Goal: Transaction & Acquisition: Purchase product/service

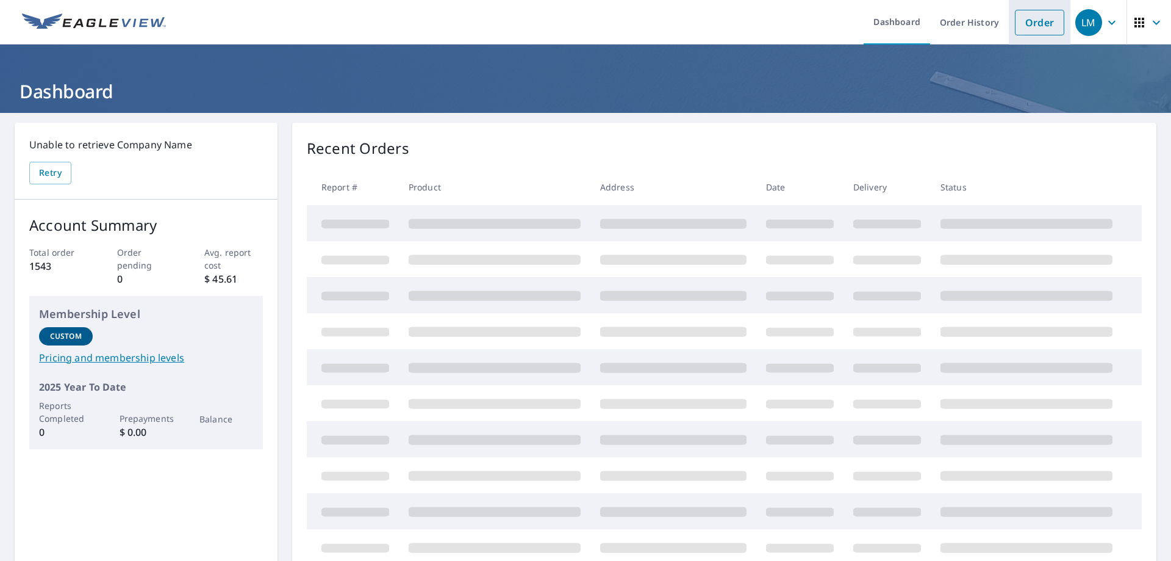
click at [1027, 21] on link "Order" at bounding box center [1039, 23] width 49 height 26
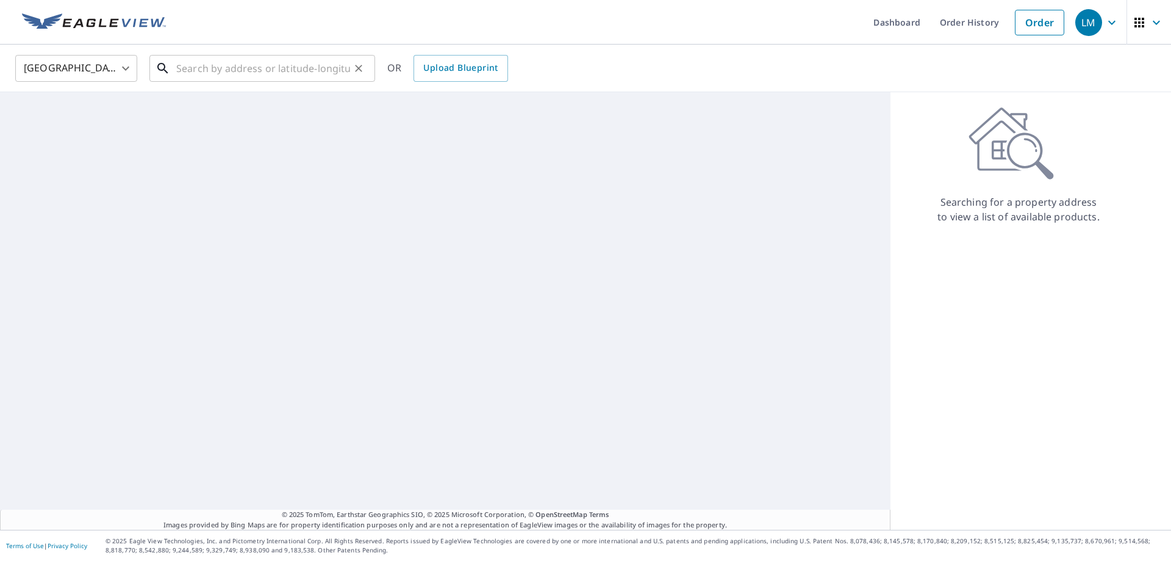
click at [238, 71] on input "text" at bounding box center [263, 68] width 174 height 34
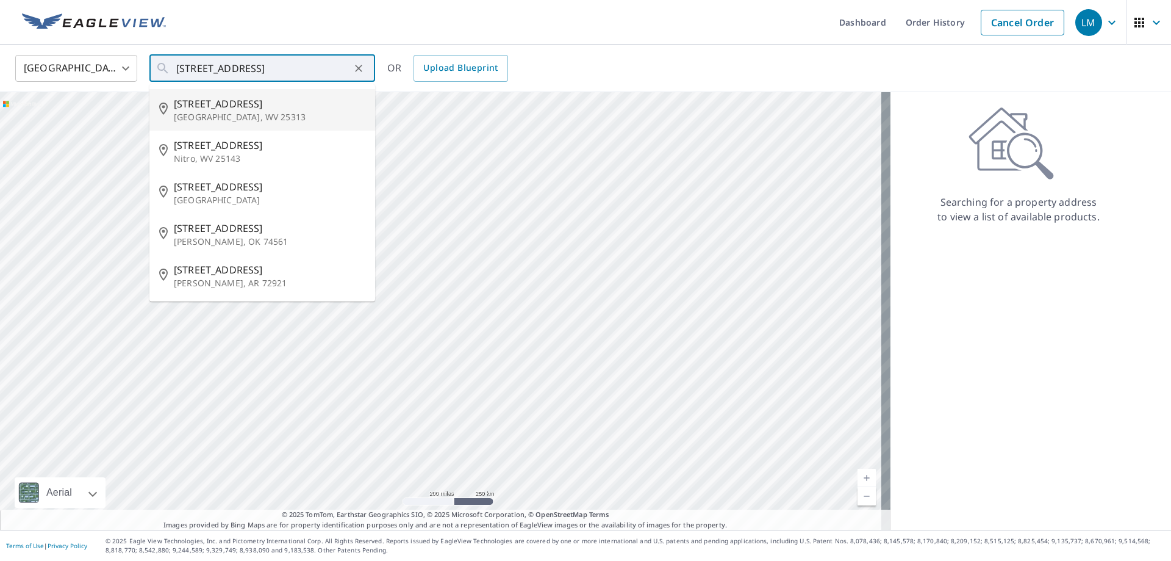
type input "[STREET_ADDRESS][PERSON_NAME]"
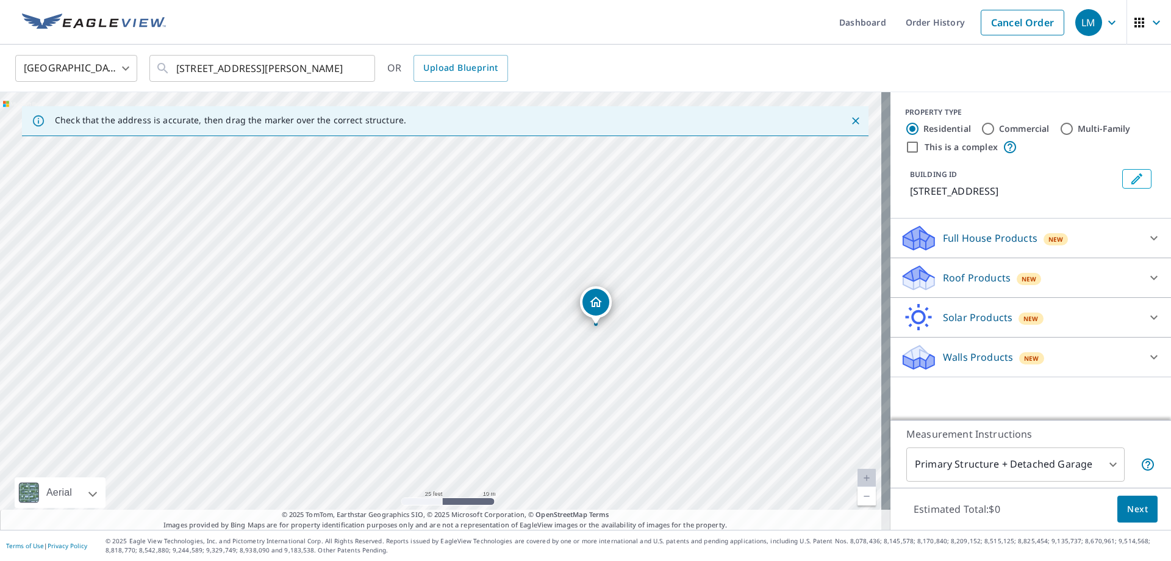
drag, startPoint x: 274, startPoint y: 359, endPoint x: 565, endPoint y: 394, distance: 293.1
click at [565, 394] on div "[STREET_ADDRESS][PERSON_NAME]" at bounding box center [445, 310] width 891 height 437
click at [1139, 278] on div at bounding box center [1153, 277] width 29 height 29
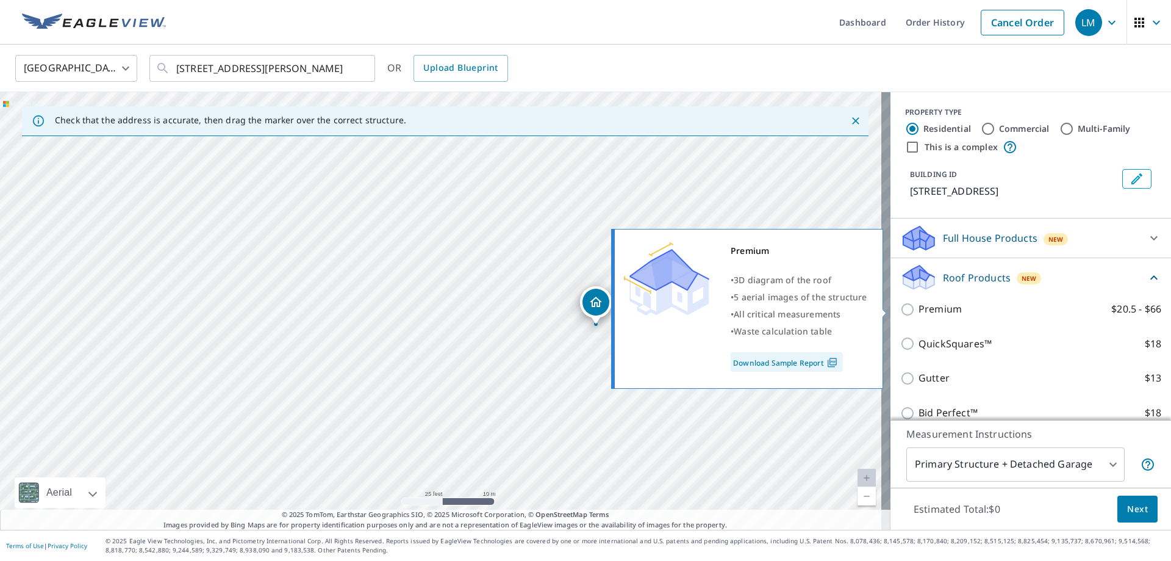
click at [900, 312] on input "Premium $20.5 - $66" at bounding box center [909, 309] width 18 height 15
checkbox input "true"
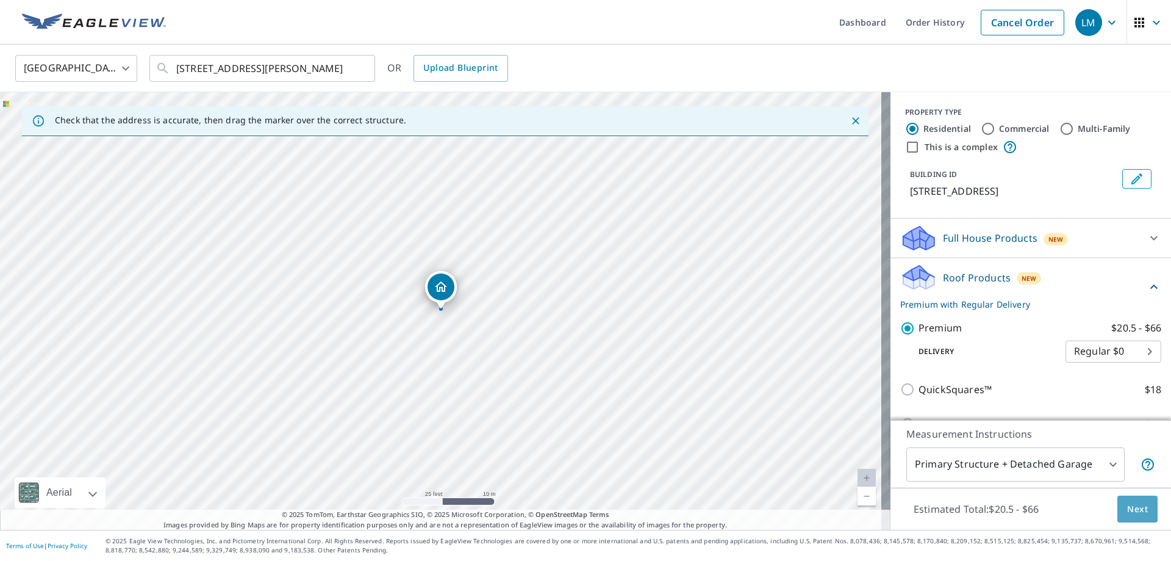
click at [1135, 504] on span "Next" at bounding box center [1137, 508] width 21 height 15
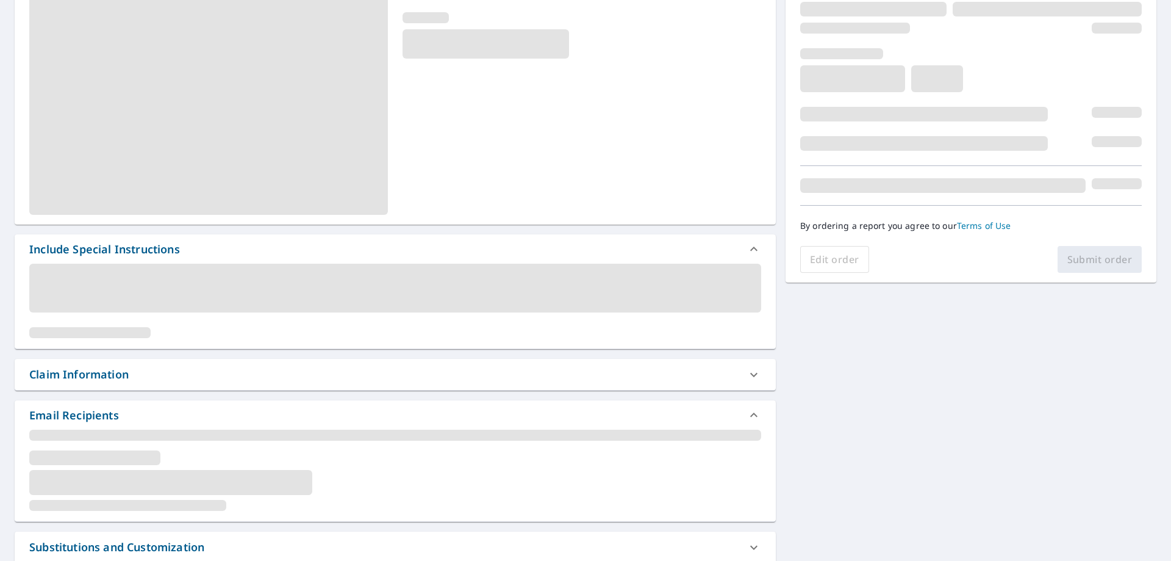
scroll to position [183, 0]
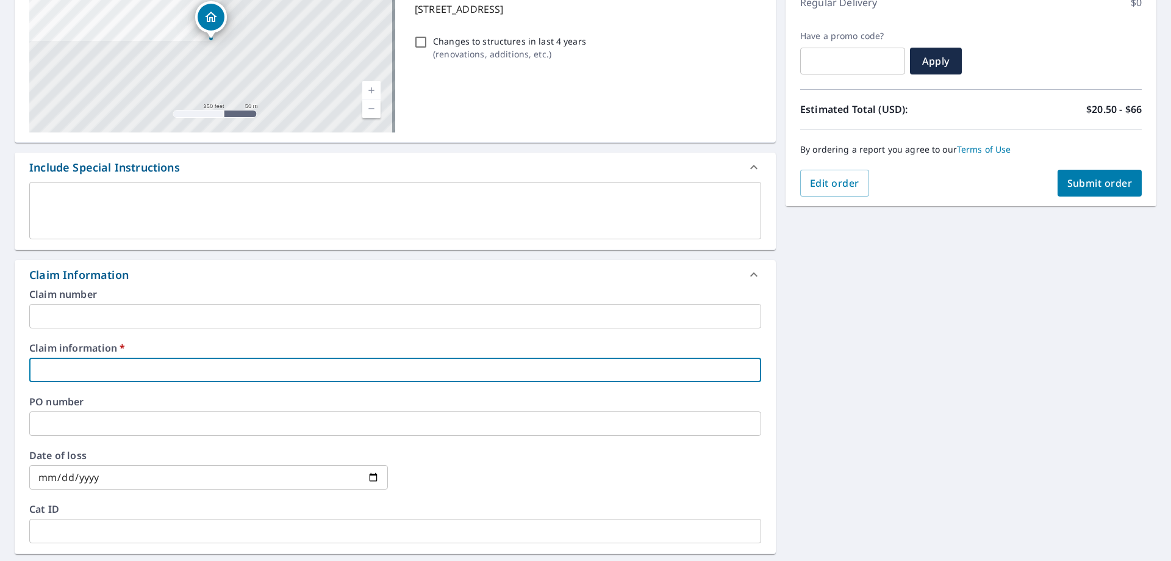
click at [218, 372] on input "text" at bounding box center [395, 369] width 732 height 24
type input "257899"
checkbox input "true"
click at [1020, 406] on div "[STREET_ADDRESS][PERSON_NAME] Aerial Road A standard road map Aerial A detailed…" at bounding box center [585, 377] width 1171 height 895
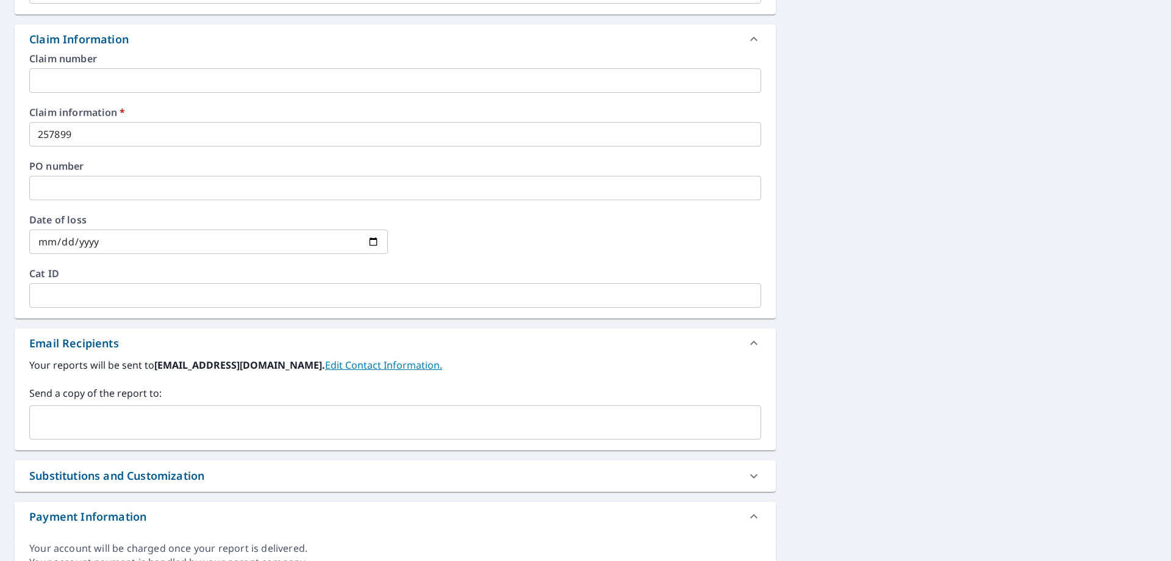
scroll to position [427, 0]
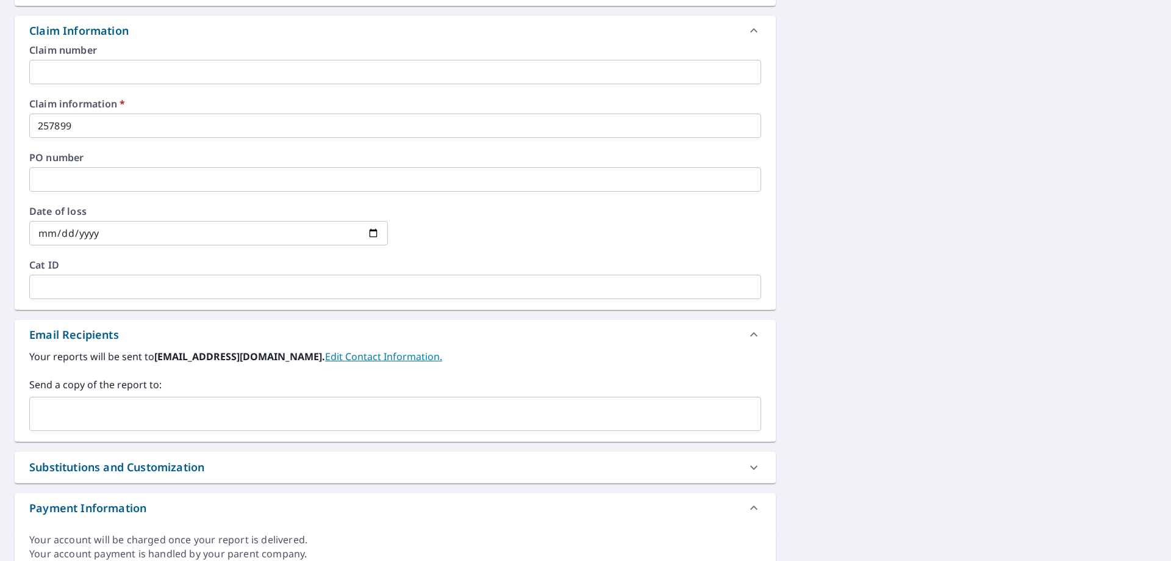
click at [164, 400] on div "​" at bounding box center [395, 413] width 732 height 34
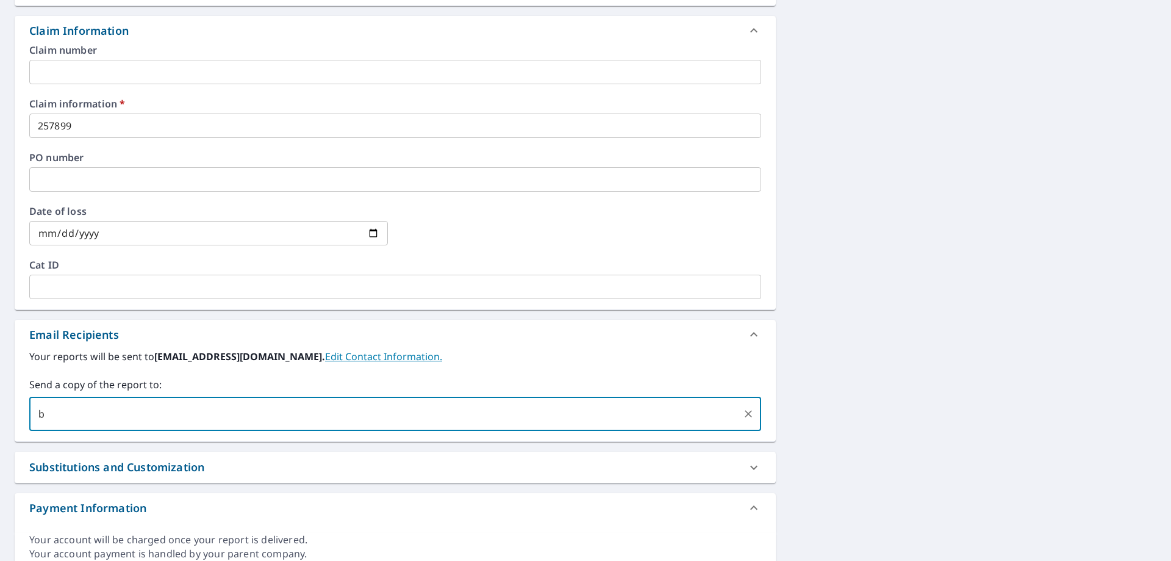
type input "[EMAIL_ADDRESS][DOMAIN_NAME]"
click at [806, 303] on div "[STREET_ADDRESS][PERSON_NAME] Aerial Road A standard road map Aerial A detailed…" at bounding box center [585, 133] width 1171 height 895
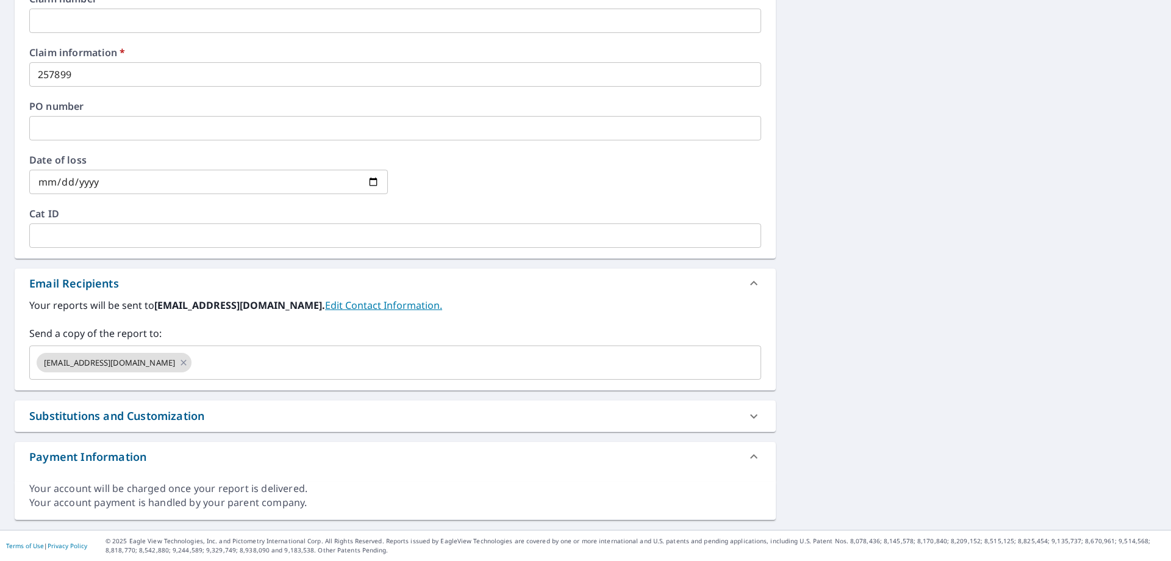
scroll to position [173, 0]
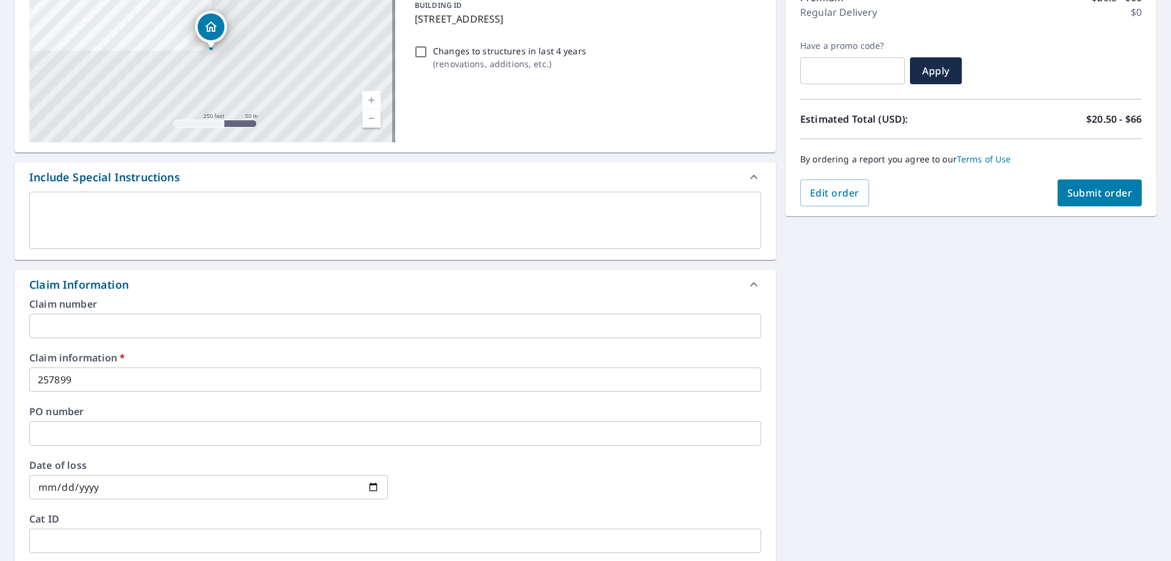
click at [1096, 194] on span "Submit order" at bounding box center [1099, 192] width 65 height 13
checkbox input "true"
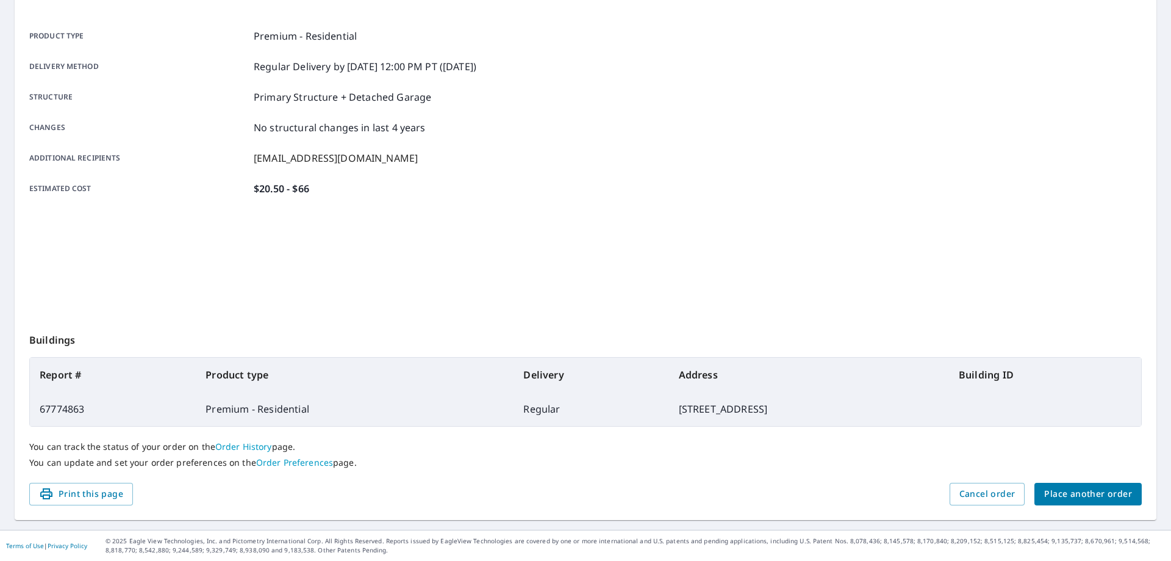
scroll to position [157, 0]
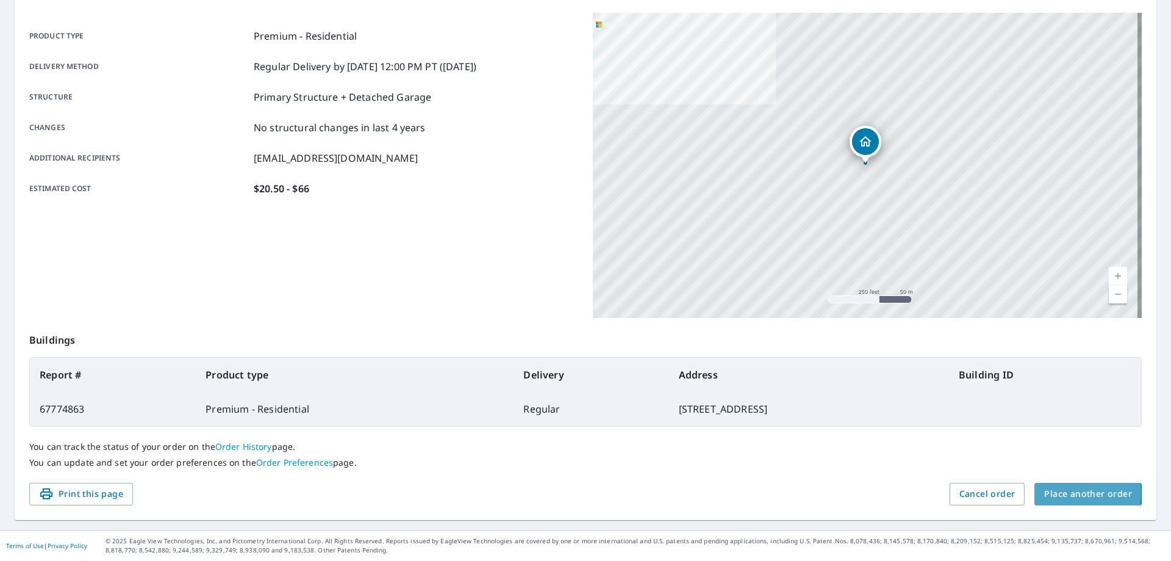
click at [1059, 493] on span "Place another order" at bounding box center [1088, 493] width 88 height 15
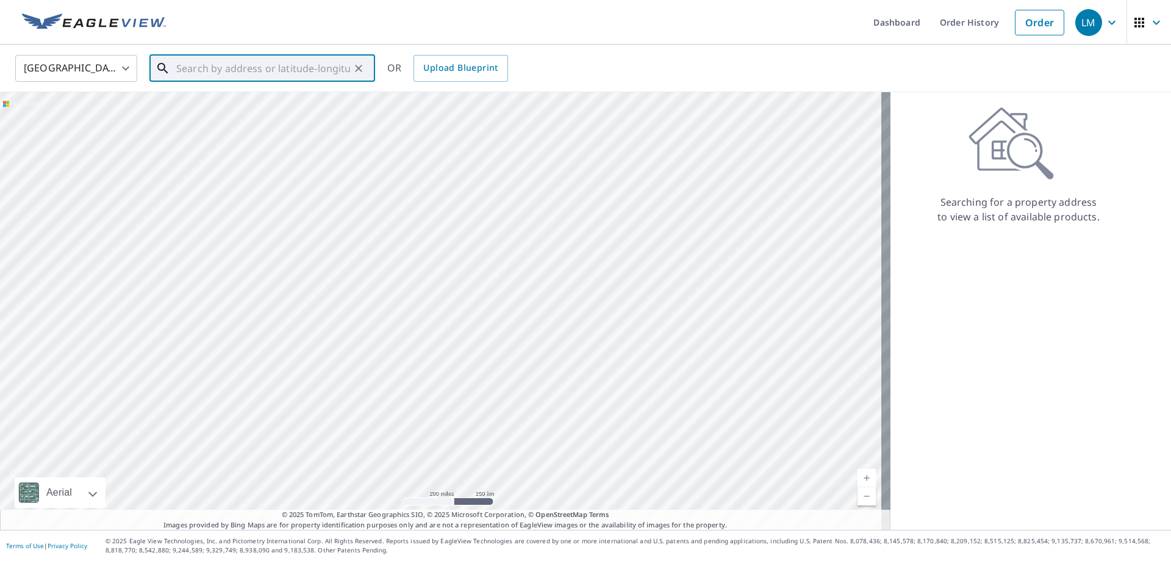
click at [264, 73] on input "text" at bounding box center [263, 68] width 174 height 34
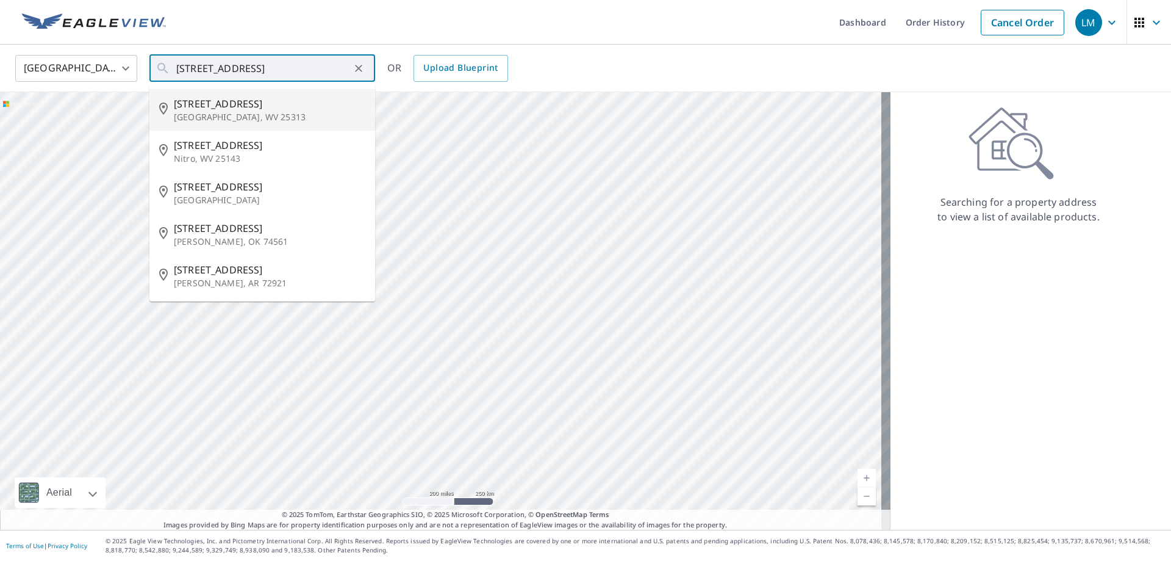
type input "[STREET_ADDRESS][PERSON_NAME]"
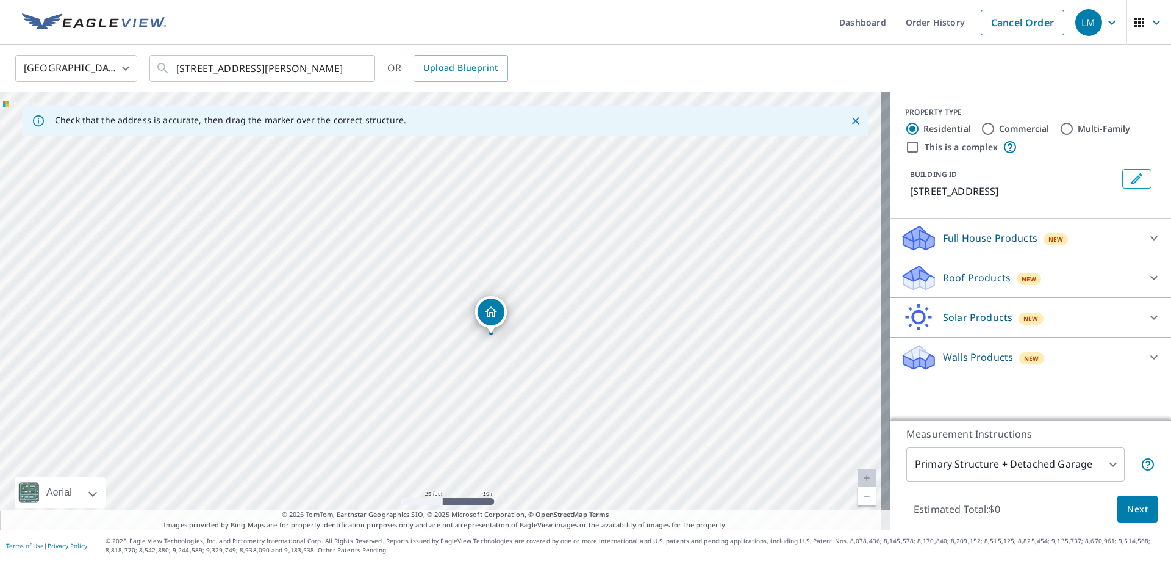
click at [964, 270] on div "Roof Products New" at bounding box center [1019, 278] width 239 height 29
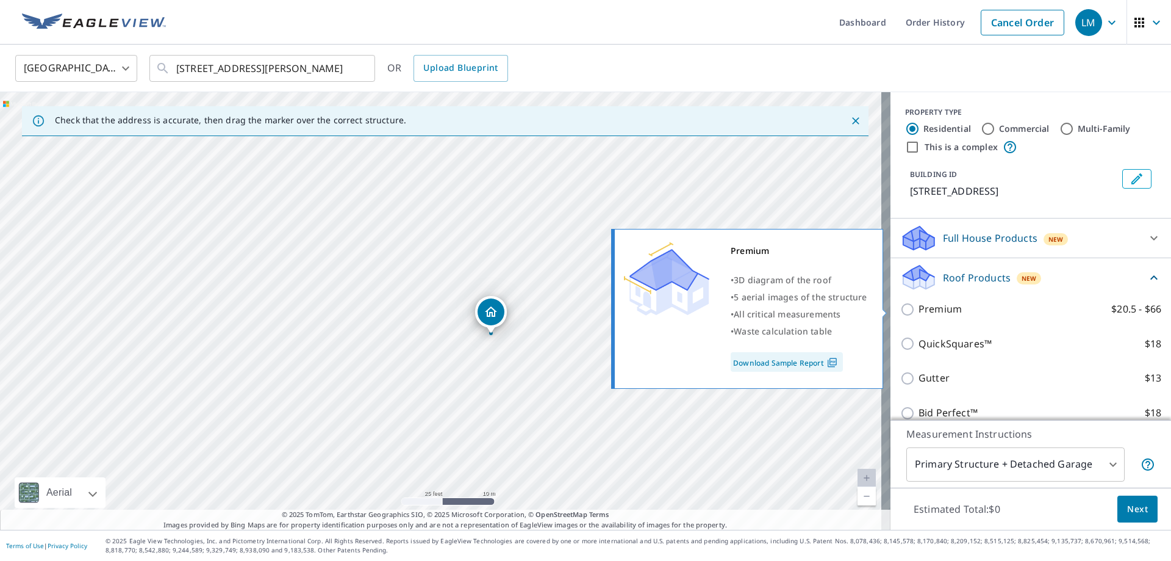
click at [902, 312] on input "Premium $20.5 - $66" at bounding box center [909, 309] width 18 height 15
checkbox input "true"
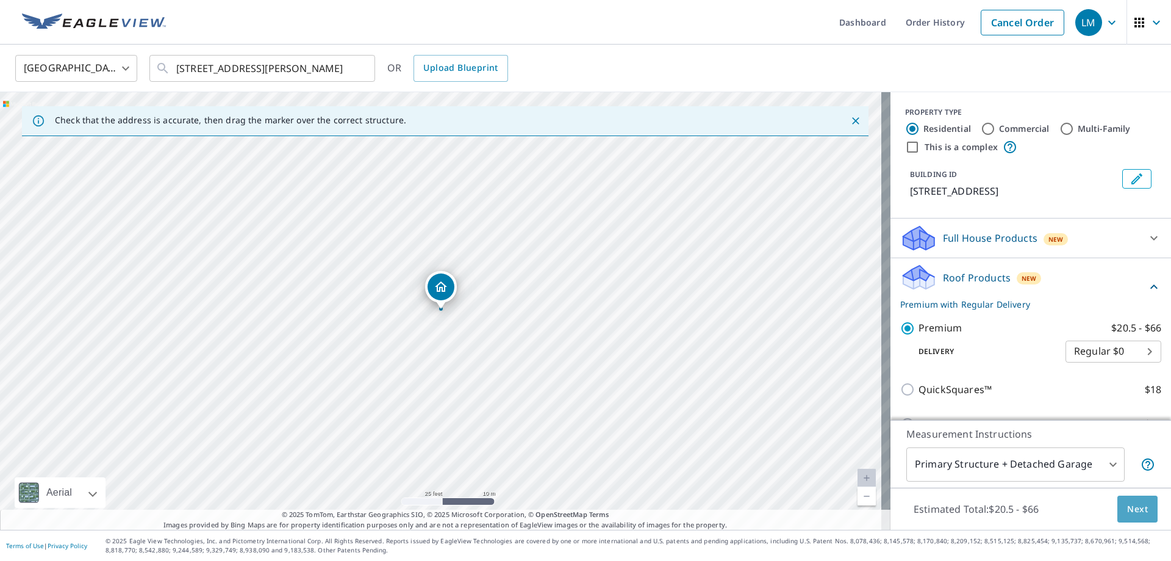
click at [1130, 513] on span "Next" at bounding box center [1137, 508] width 21 height 15
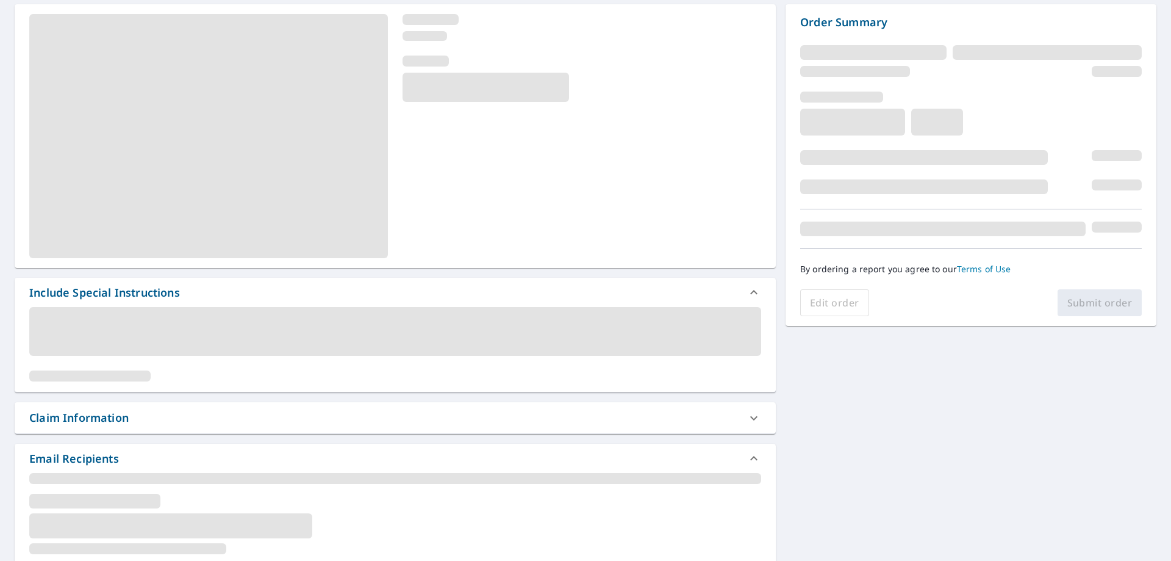
scroll to position [122, 0]
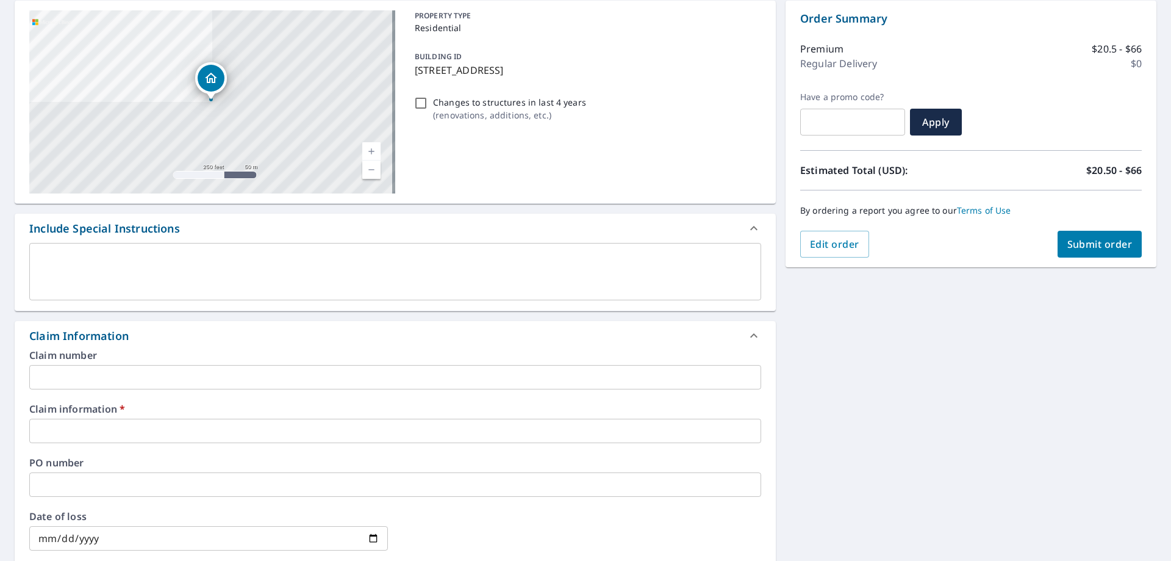
click at [148, 428] on input "text" at bounding box center [395, 430] width 732 height 24
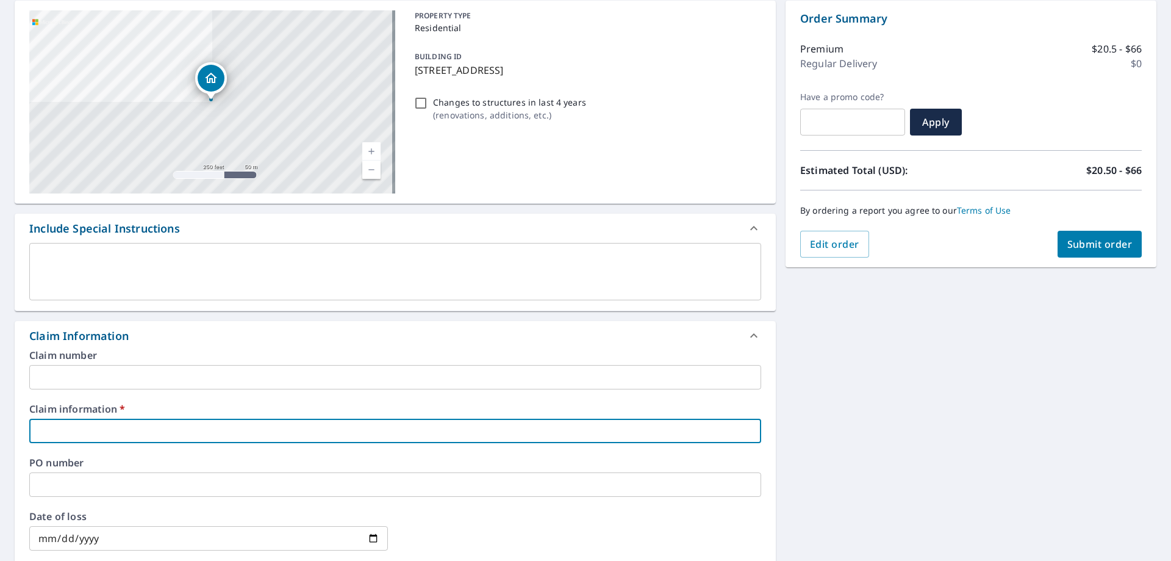
type input "257899"
checkbox input "true"
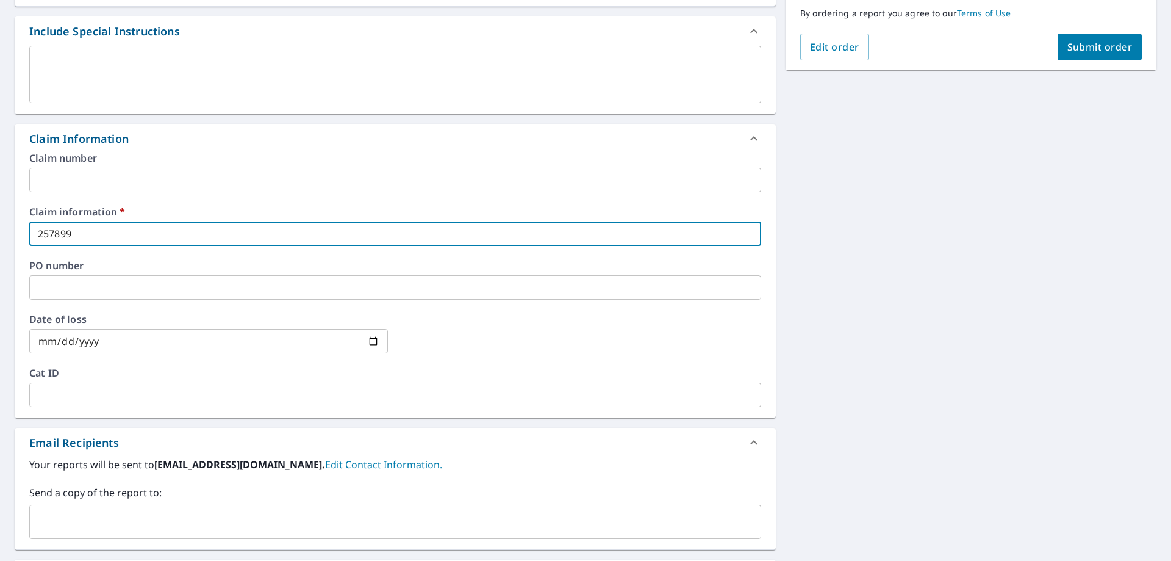
scroll to position [366, 0]
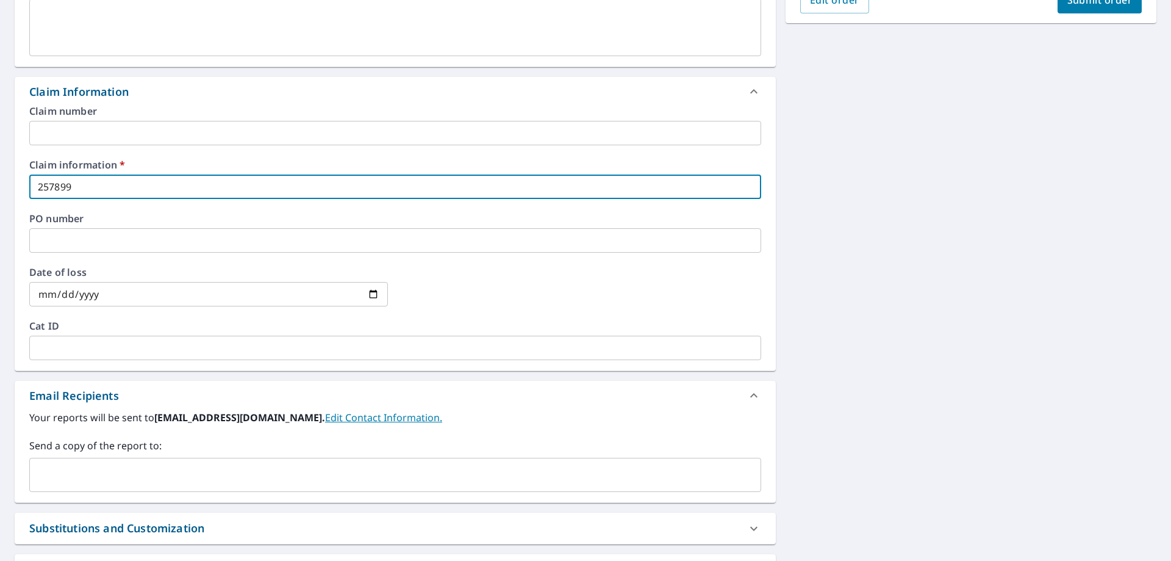
click at [212, 461] on div "​" at bounding box center [395, 474] width 732 height 34
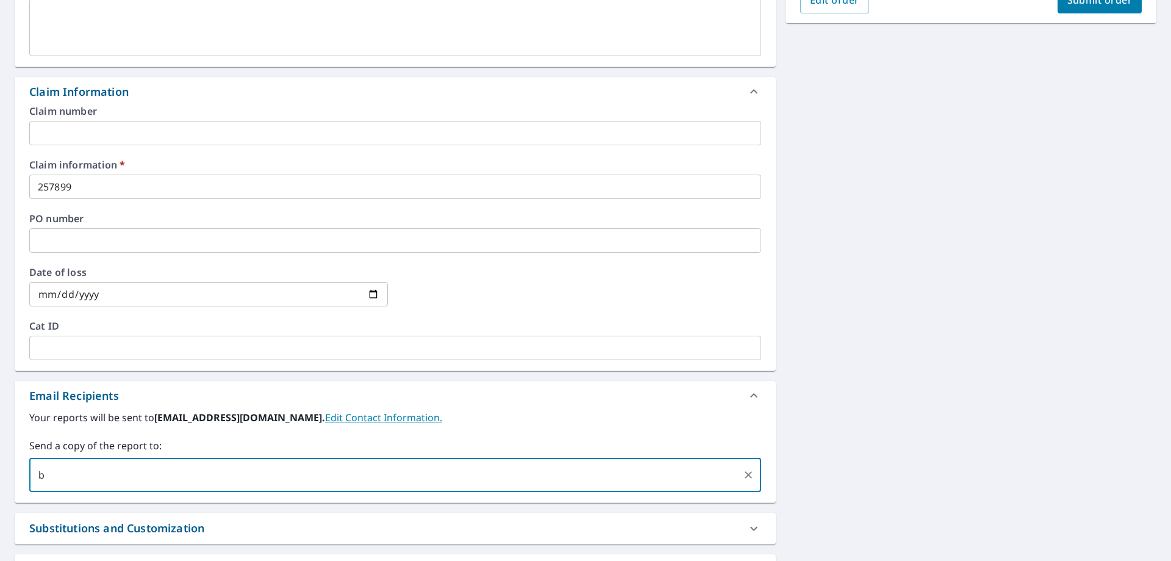
type input "[EMAIL_ADDRESS][DOMAIN_NAME]"
click at [988, 282] on div "[STREET_ADDRESS][PERSON_NAME] Aerial Road A standard road map Aerial A detailed…" at bounding box center [585, 194] width 1171 height 895
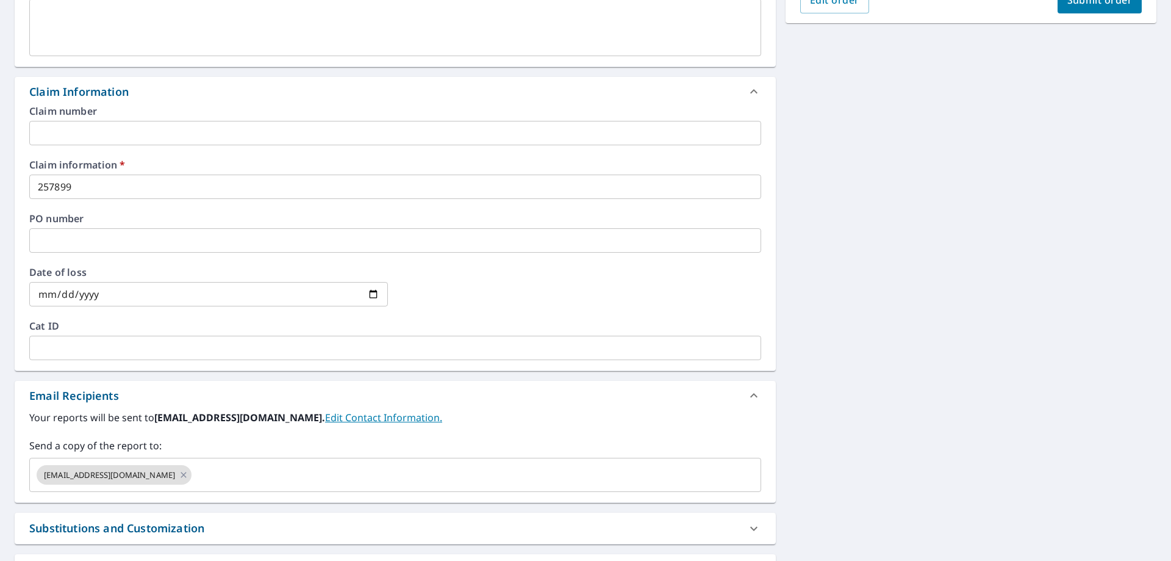
scroll to position [122, 0]
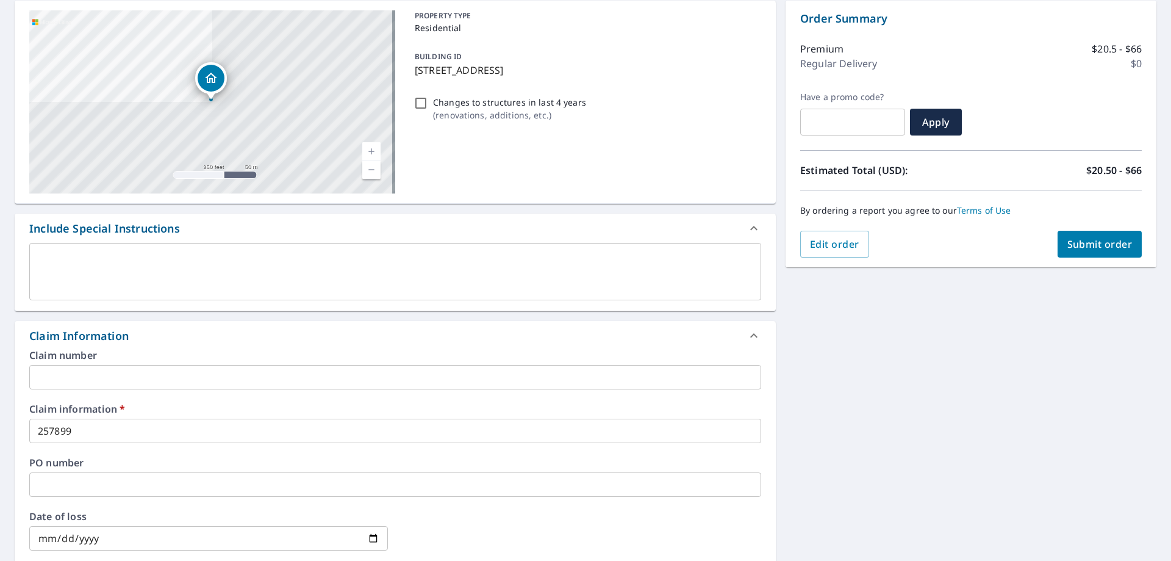
click at [1113, 240] on span "Submit order" at bounding box center [1099, 243] width 65 height 13
checkbox input "true"
